Goal: Transaction & Acquisition: Obtain resource

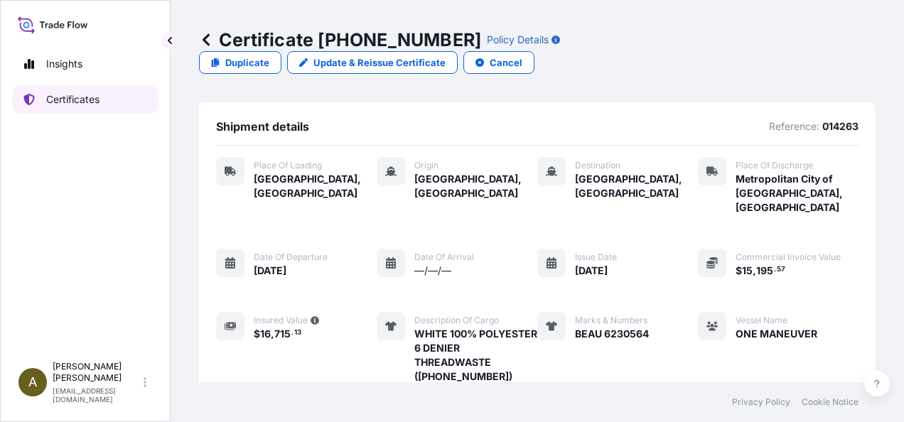
click at [95, 94] on p "Certificates" at bounding box center [72, 99] width 53 height 14
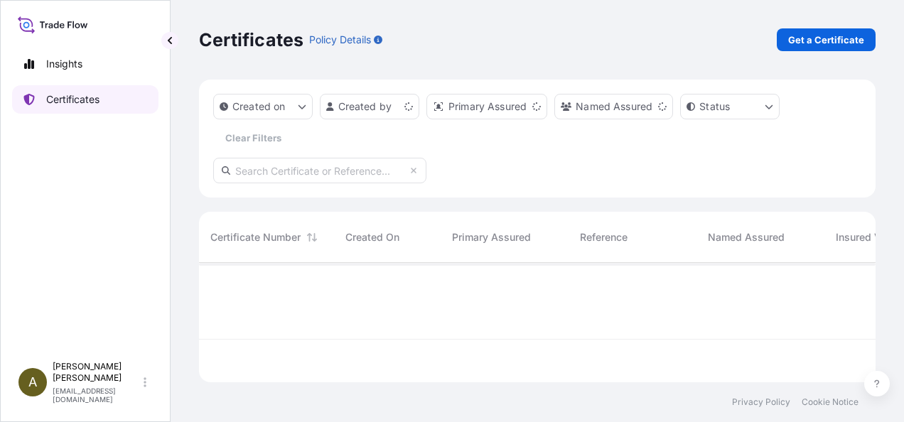
scroll to position [117, 665]
click at [847, 36] on p "Get a Certificate" at bounding box center [826, 40] width 76 height 14
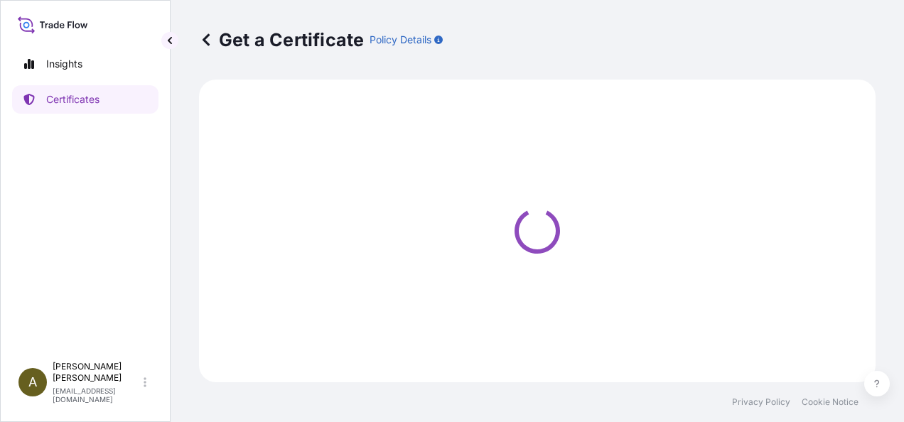
select select "Ocean Vessel"
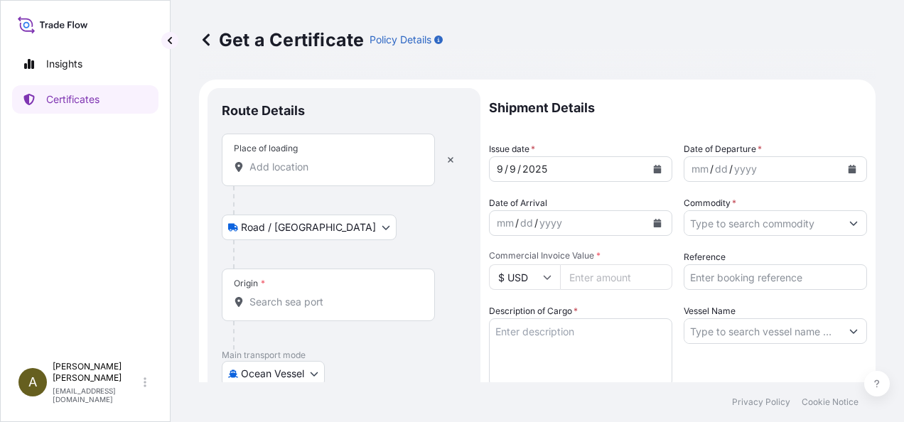
click at [283, 168] on input "Place of loading" at bounding box center [333, 167] width 168 height 14
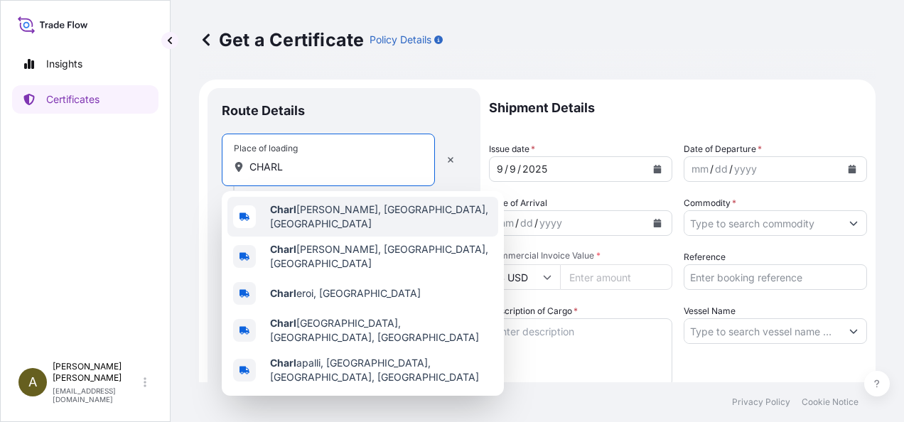
click at [337, 215] on span "[PERSON_NAME], [GEOGRAPHIC_DATA], [GEOGRAPHIC_DATA]" at bounding box center [381, 217] width 222 height 28
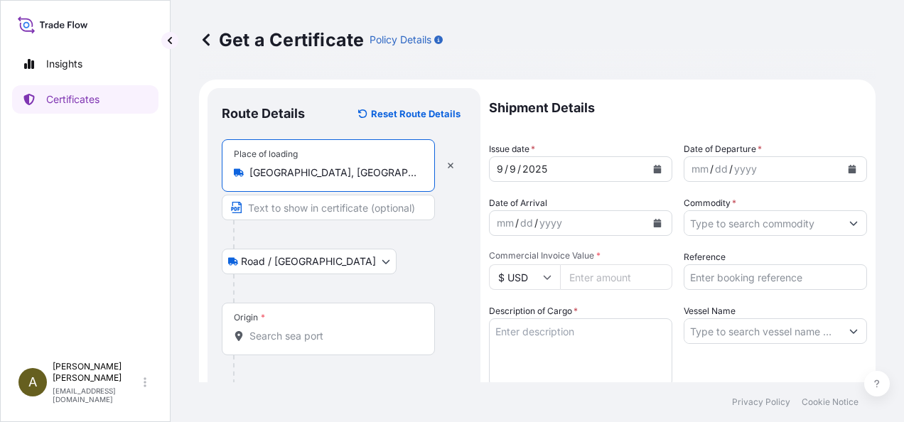
type input "[GEOGRAPHIC_DATA], [GEOGRAPHIC_DATA], [GEOGRAPHIC_DATA]"
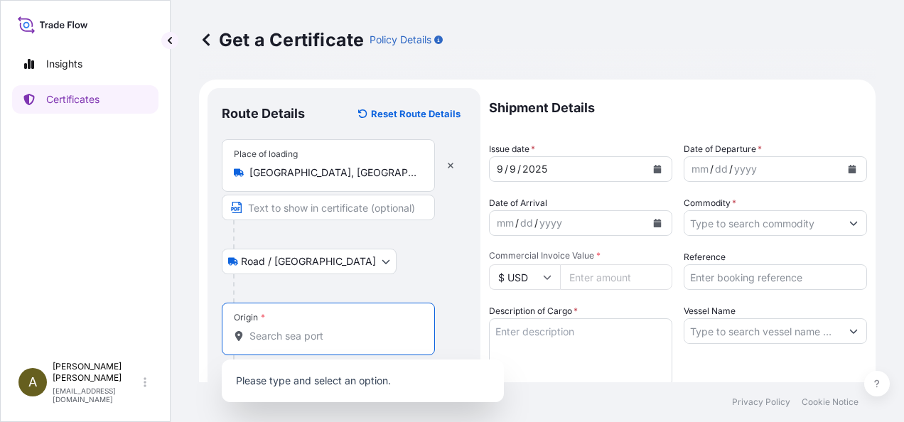
click at [278, 340] on input "Origin *" at bounding box center [333, 336] width 168 height 14
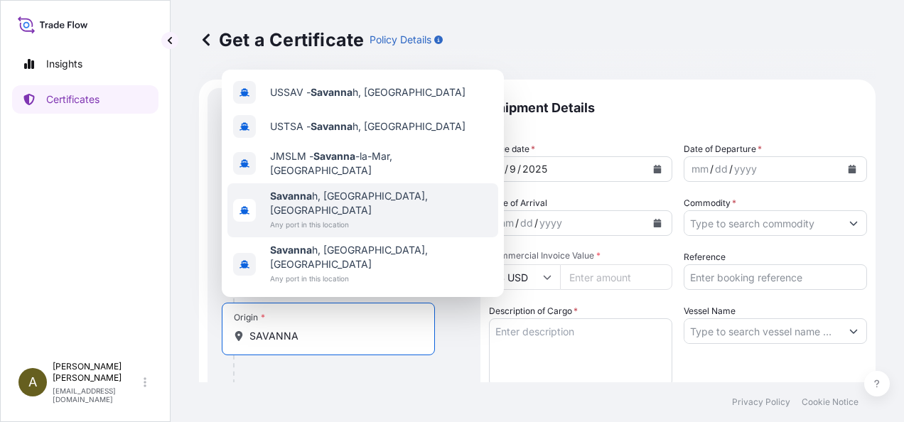
click at [352, 218] on span "Savanna h, [GEOGRAPHIC_DATA], [GEOGRAPHIC_DATA]" at bounding box center [381, 203] width 222 height 28
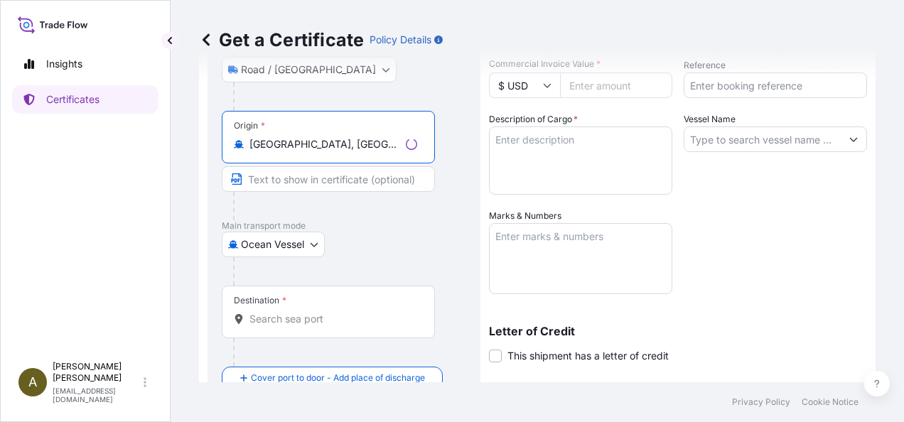
scroll to position [195, 0]
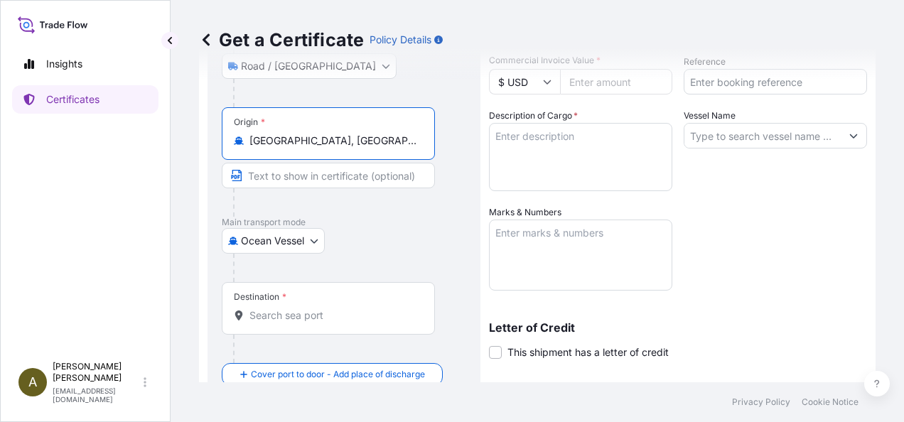
type input "[GEOGRAPHIC_DATA], [GEOGRAPHIC_DATA], [GEOGRAPHIC_DATA]"
click at [281, 315] on input "Destination *" at bounding box center [333, 315] width 168 height 14
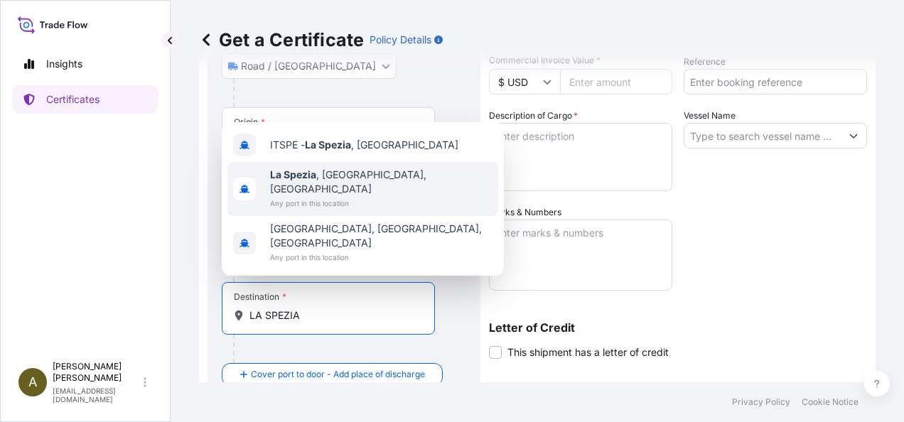
click at [374, 208] on div "[GEOGRAPHIC_DATA] , [GEOGRAPHIC_DATA], [GEOGRAPHIC_DATA] Any port in this locat…" at bounding box center [362, 189] width 271 height 54
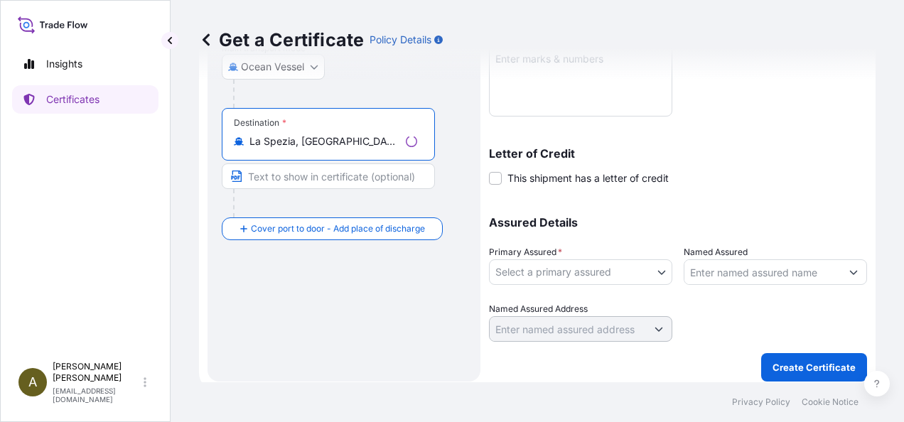
scroll to position [373, 0]
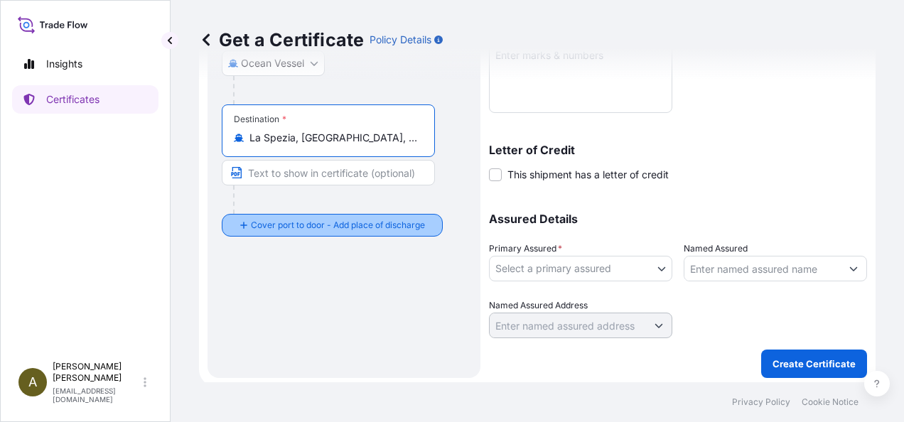
type input "La Spezia, [GEOGRAPHIC_DATA], [GEOGRAPHIC_DATA]"
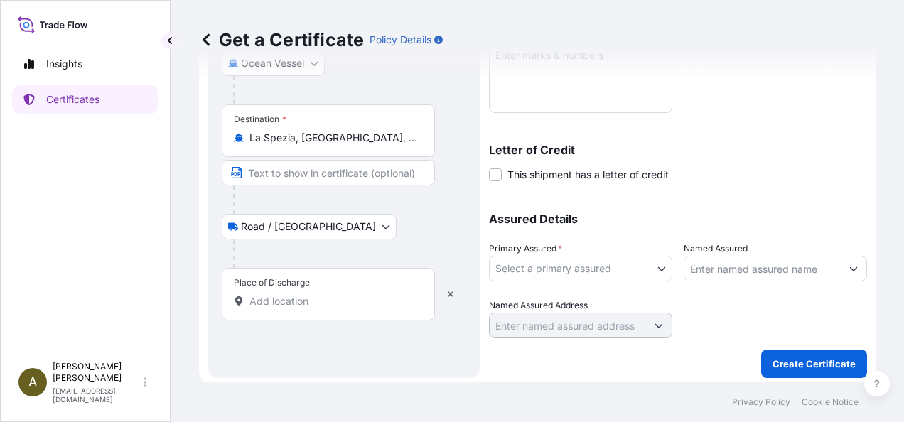
scroll to position [377, 0]
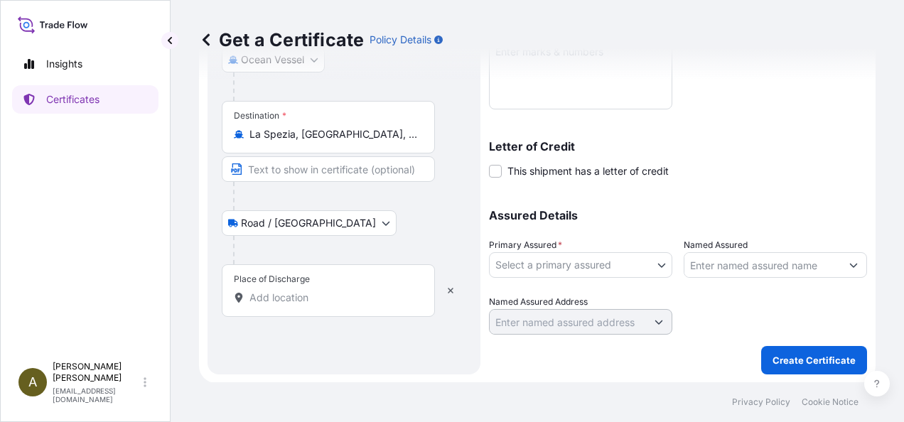
click at [277, 291] on input "Place of Discharge" at bounding box center [333, 298] width 168 height 14
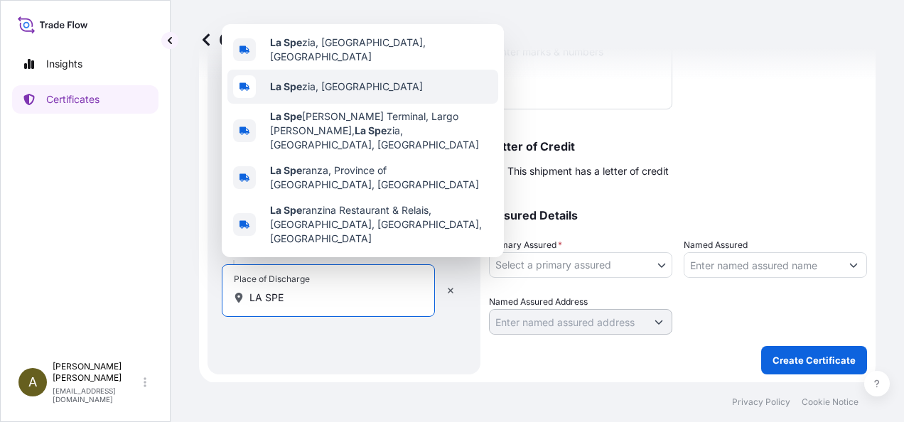
click at [319, 94] on span "La Spe zia, [GEOGRAPHIC_DATA]" at bounding box center [346, 87] width 153 height 14
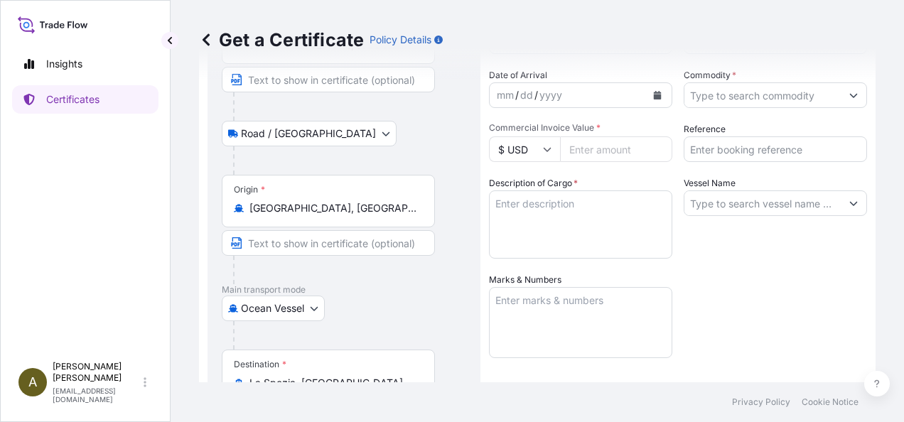
scroll to position [0, 0]
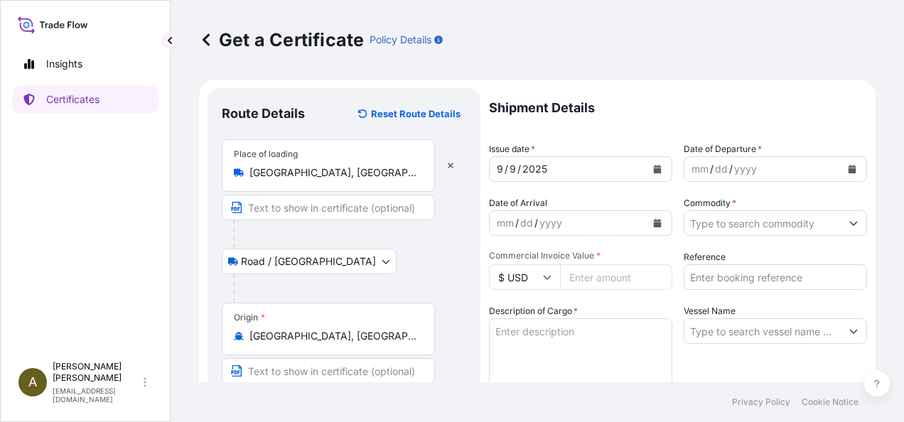
type input "[GEOGRAPHIC_DATA], [GEOGRAPHIC_DATA]"
click at [653, 166] on icon "Calendar" at bounding box center [657, 169] width 9 height 9
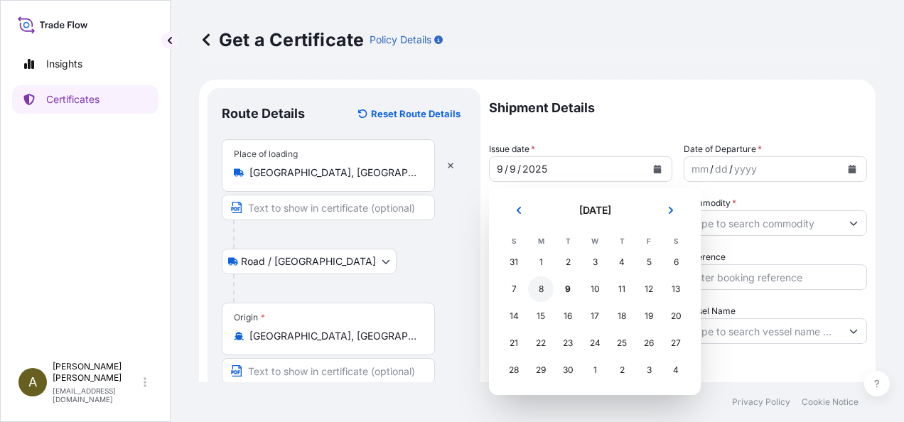
click at [544, 288] on div "8" at bounding box center [541, 290] width 26 height 26
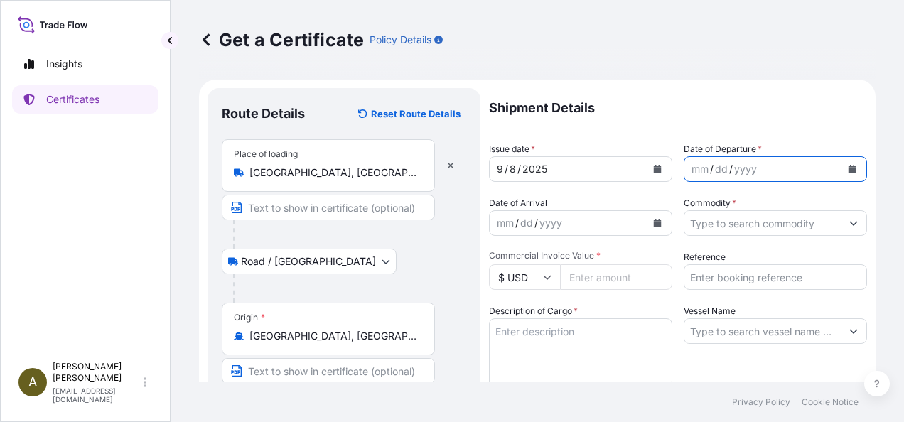
click at [846, 166] on button "Calendar" at bounding box center [852, 169] width 23 height 23
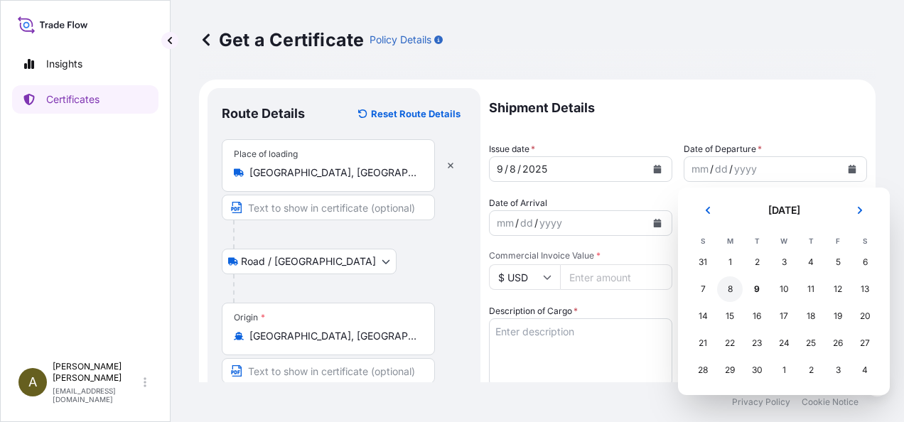
click at [731, 293] on div "8" at bounding box center [730, 290] width 26 height 26
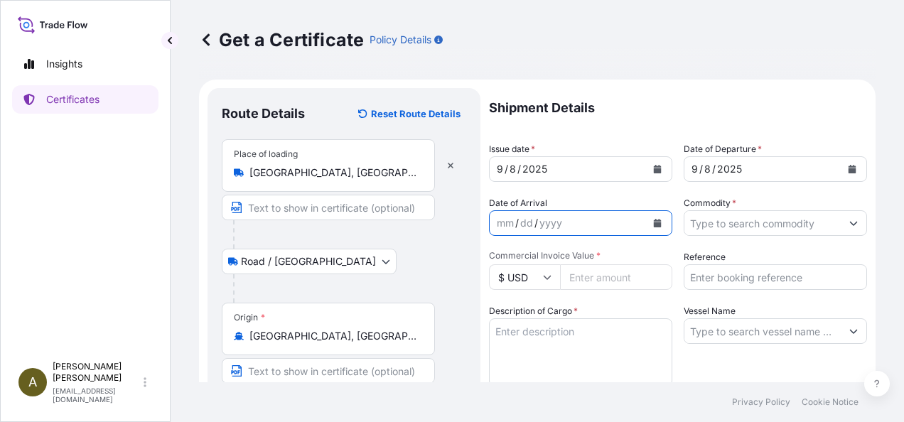
click at [654, 227] on icon "Calendar" at bounding box center [658, 223] width 8 height 9
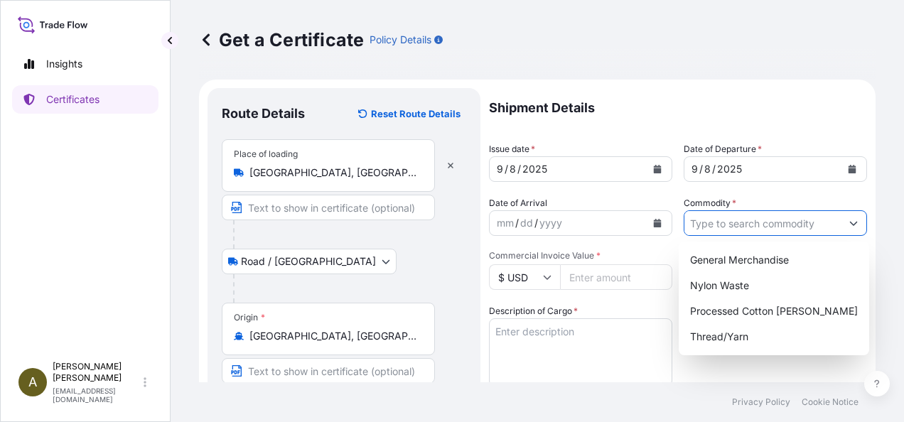
click at [799, 225] on input "Commodity *" at bounding box center [763, 223] width 156 height 26
click at [778, 259] on div "General Merchandise" at bounding box center [774, 260] width 179 height 26
type input "General Merchandise"
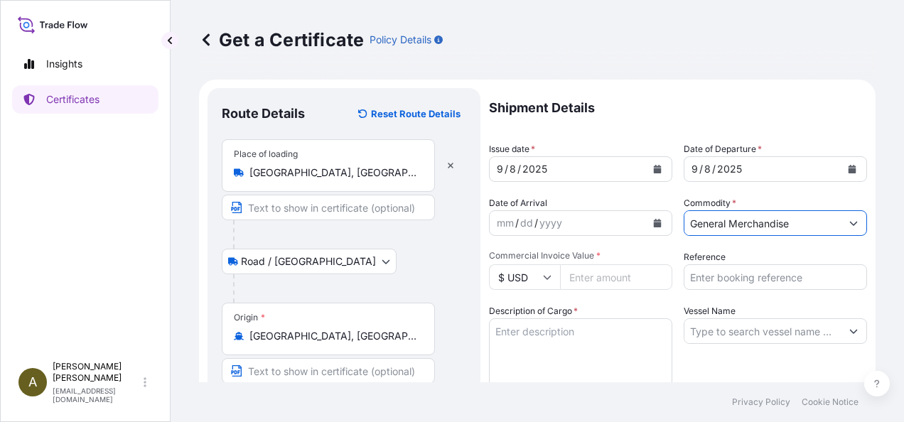
click at [613, 279] on input "Commercial Invoice Value *" at bounding box center [616, 277] width 112 height 26
type input "12550.92"
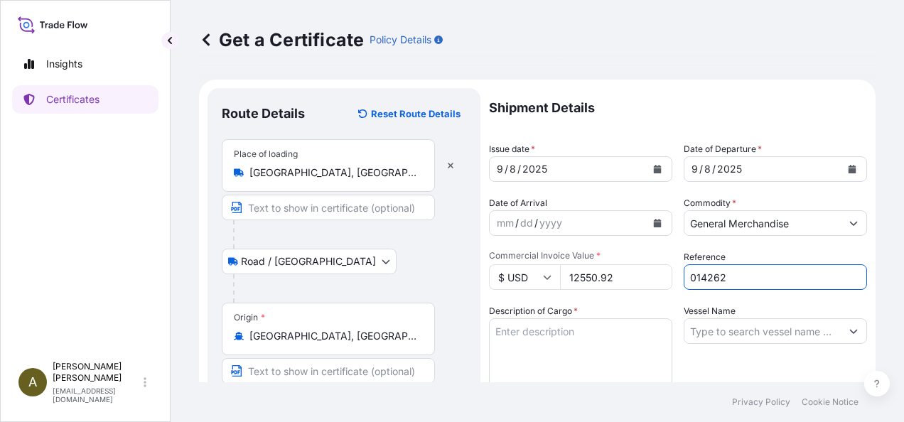
type input "014262"
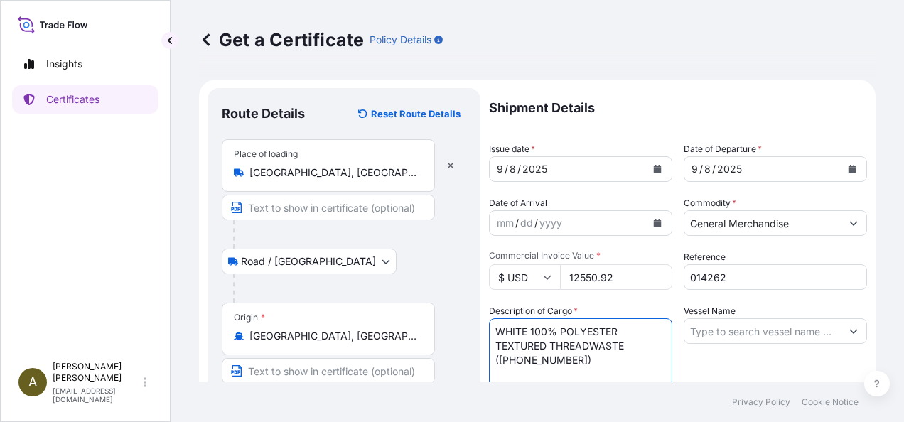
type textarea "WHITE 100% POLYESTER TEXTURED THREADWASTE ([PHONE_NUMBER])"
click at [719, 326] on input "Vessel Name" at bounding box center [763, 331] width 156 height 26
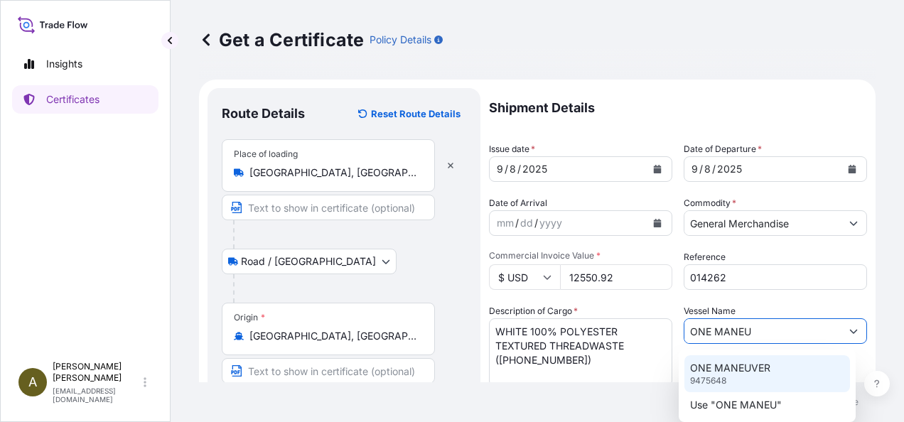
click at [762, 368] on p "ONE MANEUVER" at bounding box center [730, 368] width 80 height 14
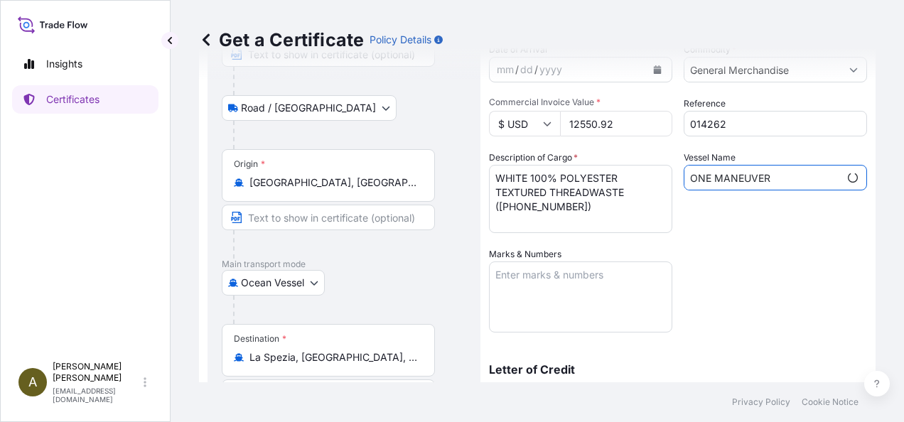
scroll to position [178, 0]
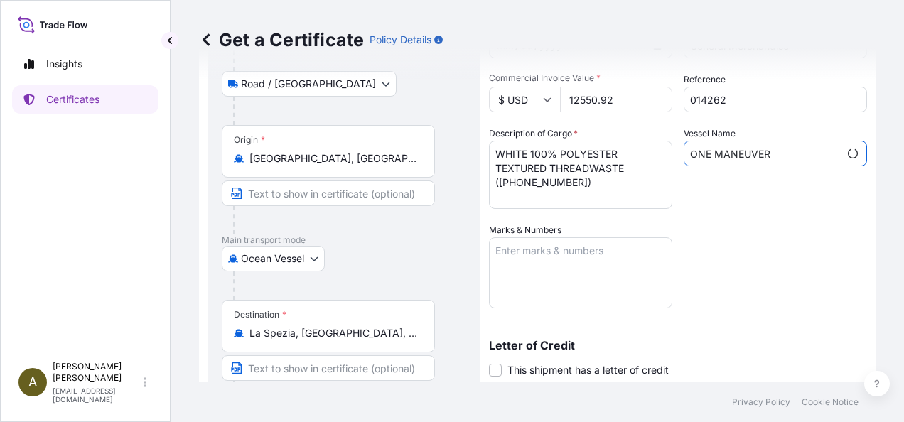
type input "ONE MANEUVER"
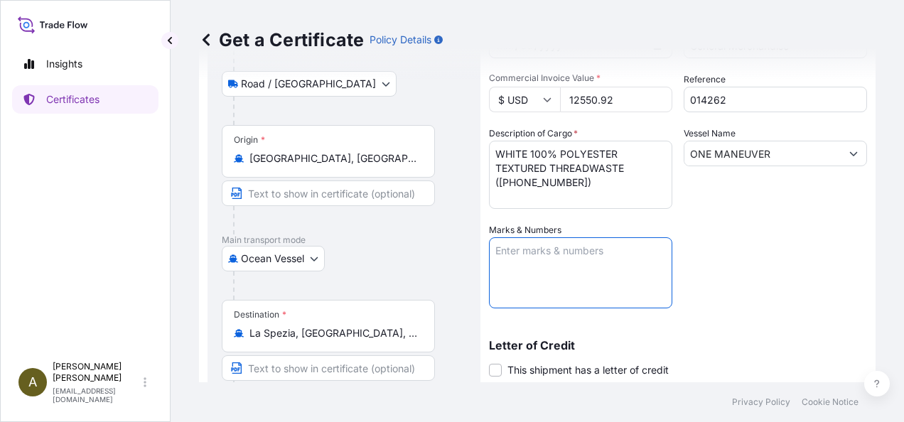
click at [538, 262] on textarea "Marks & Numbers" at bounding box center [580, 272] width 183 height 71
type textarea "OOCU 7074449"
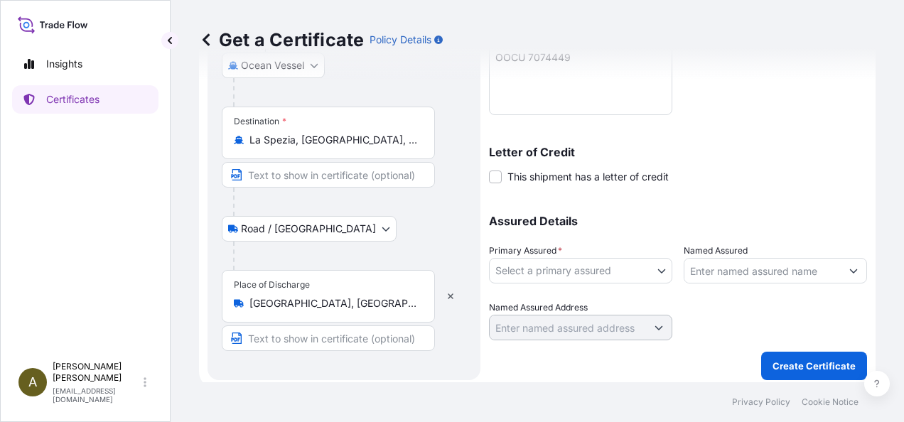
scroll to position [373, 0]
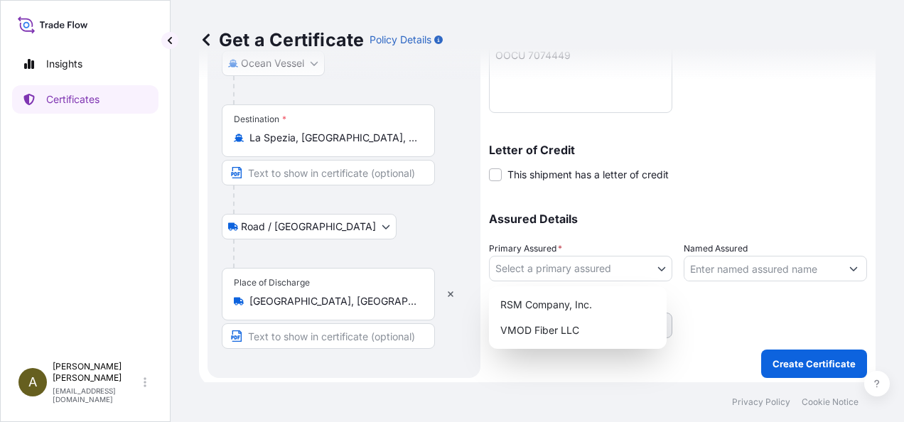
click at [653, 270] on body "Insights Certificates A [PERSON_NAME] [PERSON_NAME][EMAIL_ADDRESS][DOMAIN_NAME]…" at bounding box center [452, 211] width 904 height 422
click at [563, 308] on div "RSM Company, Inc." at bounding box center [578, 305] width 166 height 26
select select "31552"
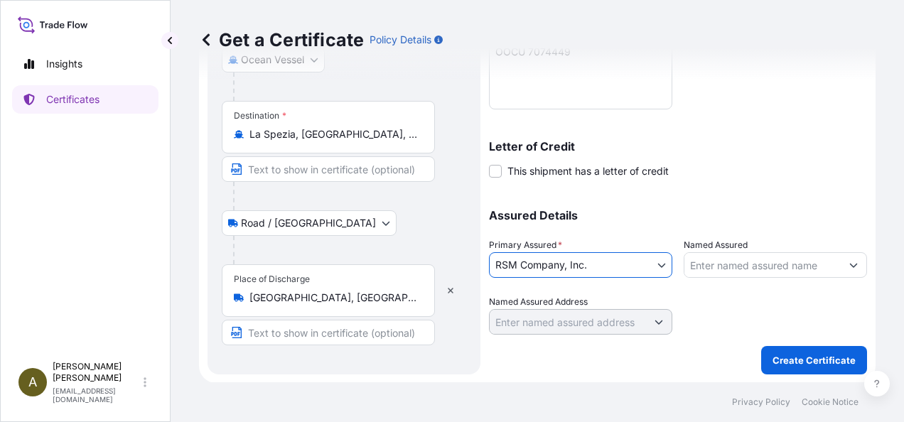
scroll to position [377, 0]
click at [805, 353] on p "Create Certificate" at bounding box center [814, 360] width 83 height 14
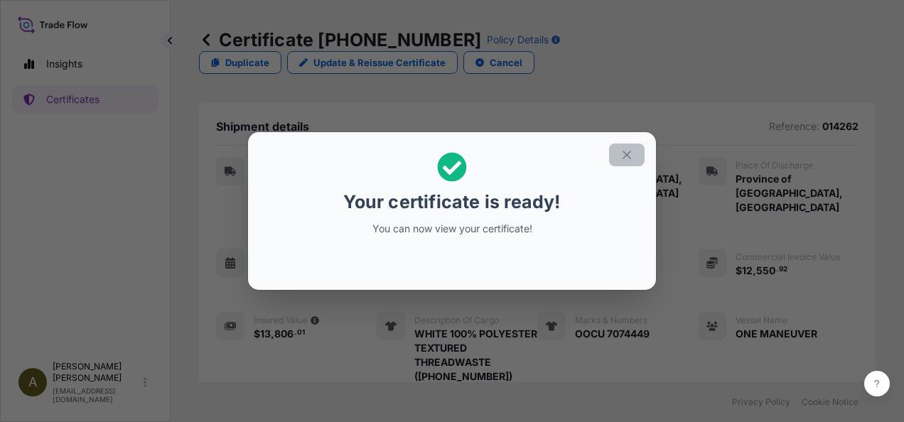
click at [626, 158] on icon "button" at bounding box center [627, 155] width 13 height 13
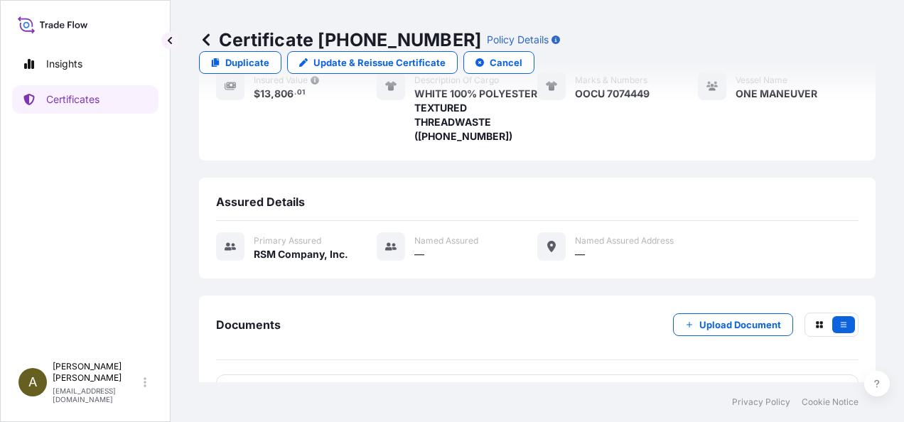
scroll to position [247, 0]
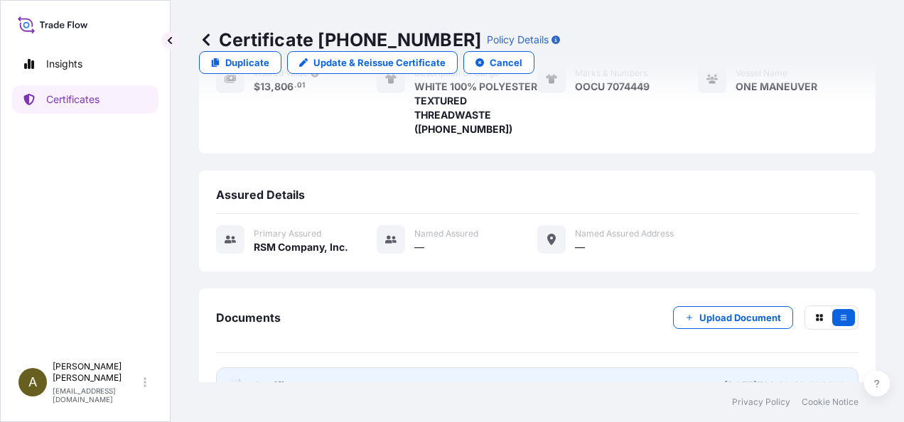
click at [466, 367] on link "PDF Certificate [DATE]T14:40:46.406309" at bounding box center [537, 385] width 643 height 37
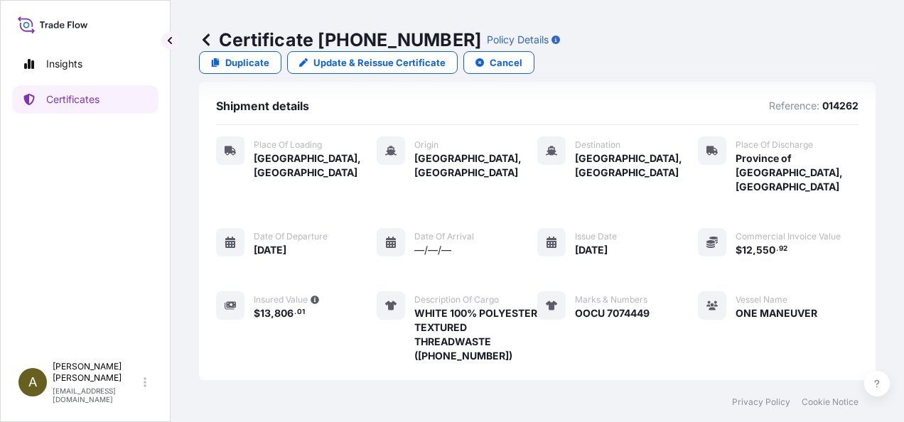
scroll to position [0, 0]
